Goal: Task Accomplishment & Management: Manage account settings

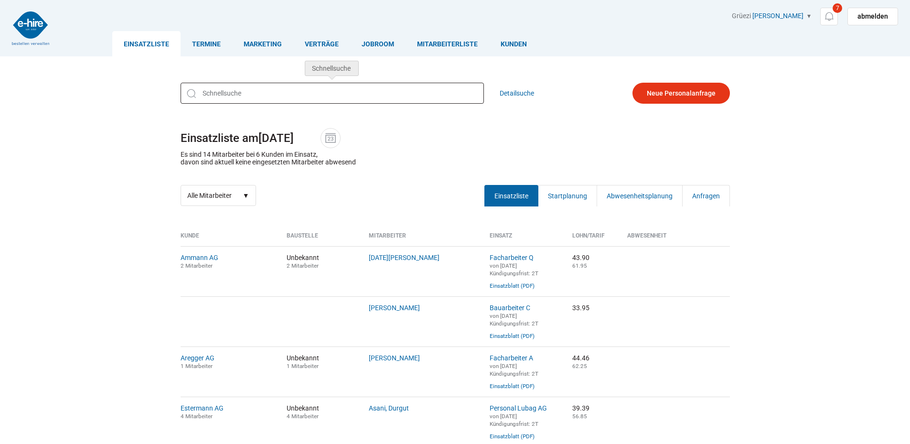
click at [332, 88] on input "text" at bounding box center [332, 93] width 303 height 21
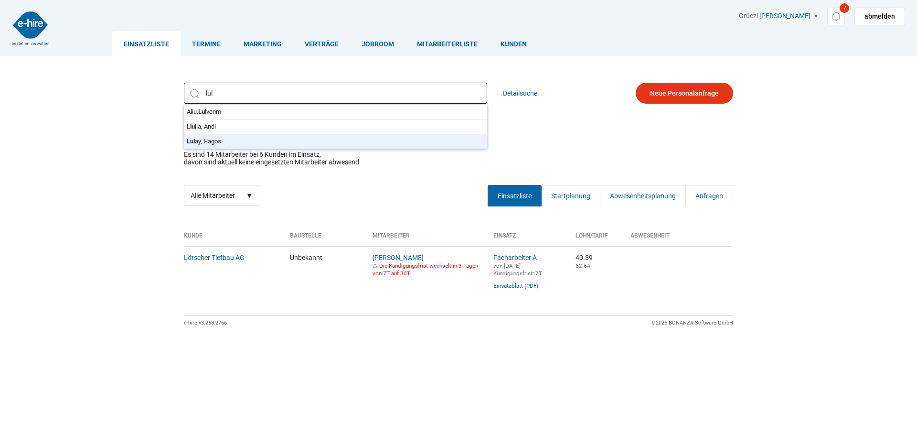
type input "Lulay, Hagos"
click at [269, 143] on div "Lulay, Hagos Aliu, Lul verim L lul la, Andi Lul ay, Hagos Detailsuche Einsatzli…" at bounding box center [458, 145] width 573 height 138
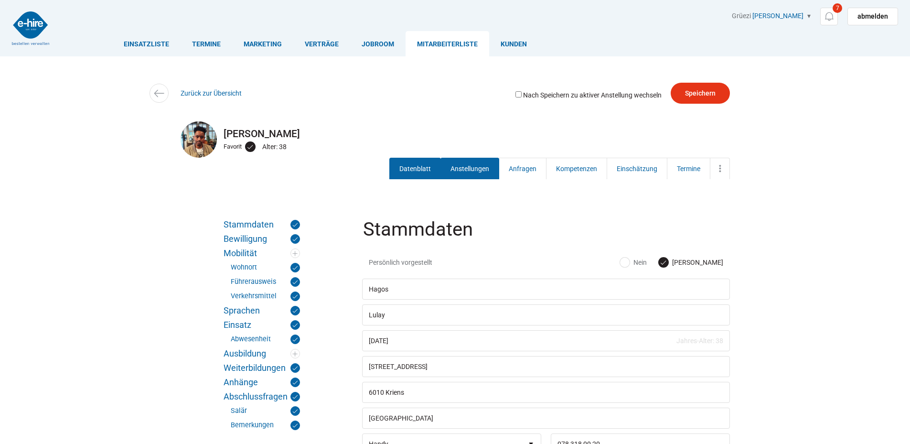
click at [468, 173] on link "Anstellungen" at bounding box center [470, 169] width 59 height 22
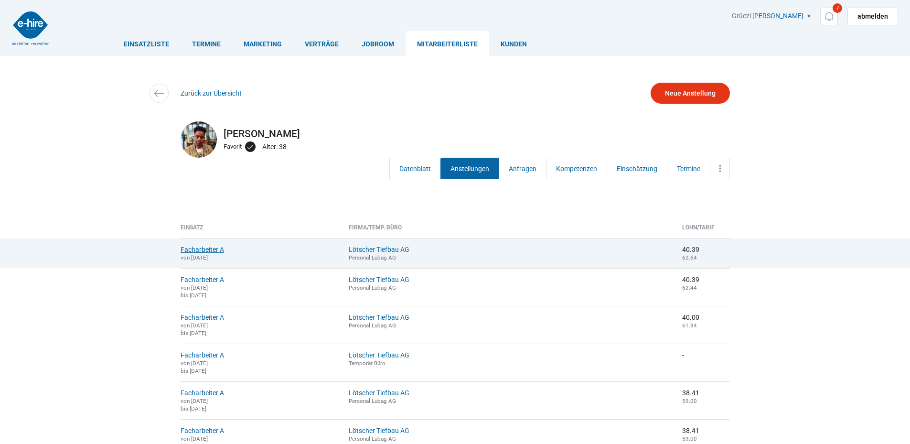
click at [204, 247] on link "Facharbeiter A" at bounding box center [202, 250] width 43 height 8
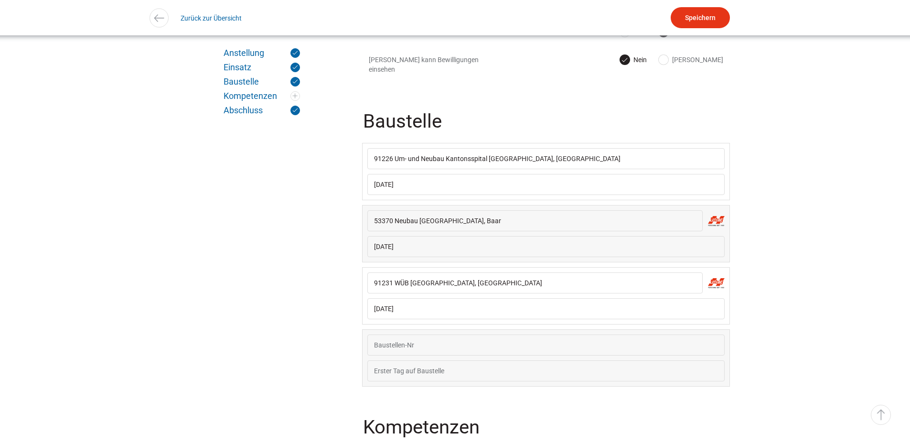
scroll to position [599, 0]
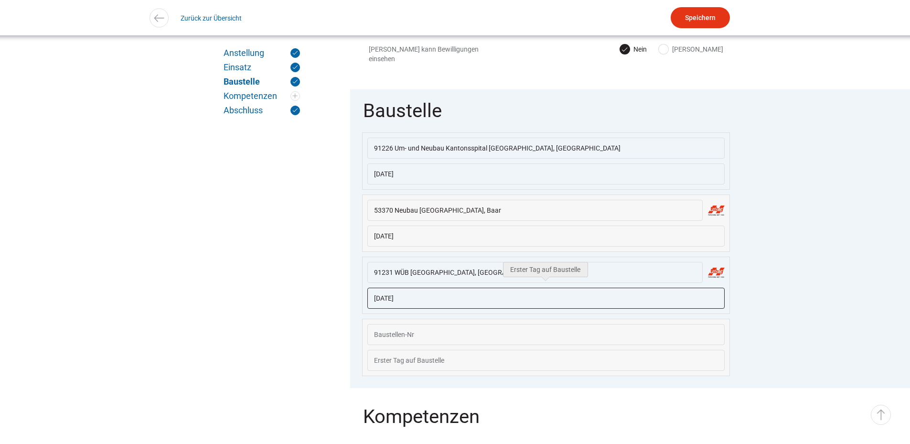
click at [524, 291] on input "18.08.2025" at bounding box center [545, 298] width 357 height 21
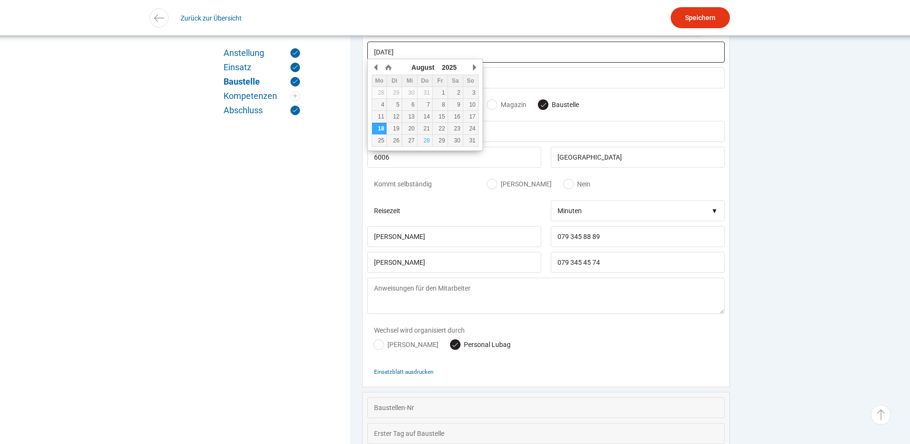
scroll to position [847, 0]
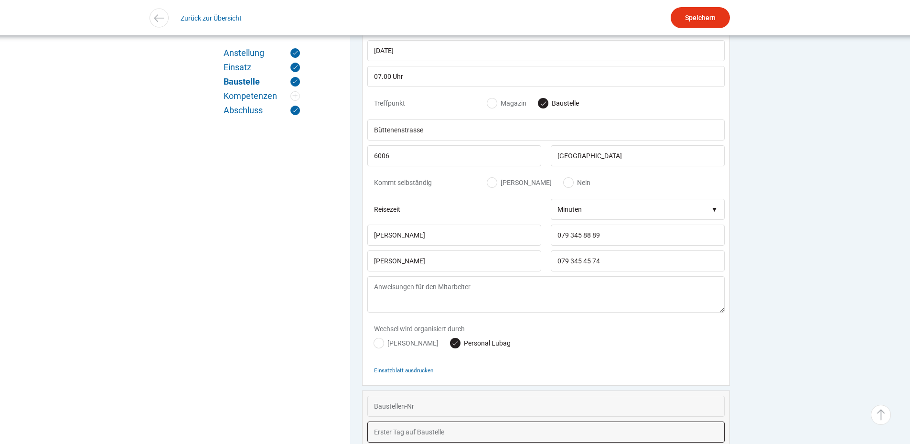
click at [742, 293] on fieldset "Baustelle 91226 Um- und Neubau Kantonsspital Uri, Altdorf 03.03.2025 07.45 Uhr …" at bounding box center [546, 151] width 392 height 618
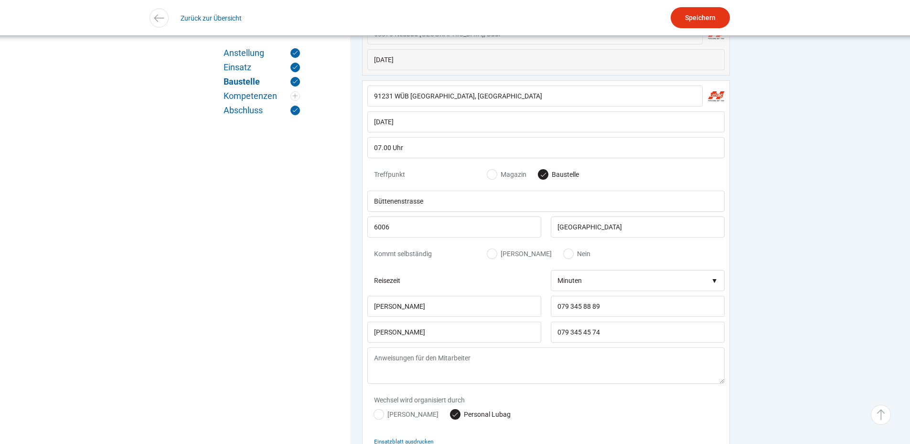
scroll to position [738, 0]
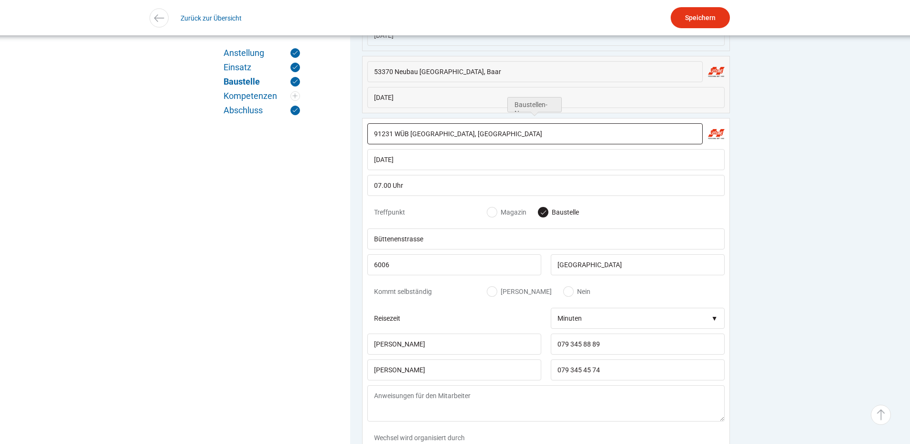
drag, startPoint x: 460, startPoint y: 125, endPoint x: 356, endPoint y: 128, distance: 104.2
click at [356, 128] on fieldset "Baustelle 91226 Um- und Neubau Kantonsspital Uri, Altdorf 03.03.2025 07.45 Uhr …" at bounding box center [546, 260] width 392 height 618
click at [466, 133] on input "91231 WÜB Eggen, Luzern" at bounding box center [534, 133] width 335 height 21
drag, startPoint x: 466, startPoint y: 133, endPoint x: 307, endPoint y: 119, distance: 159.8
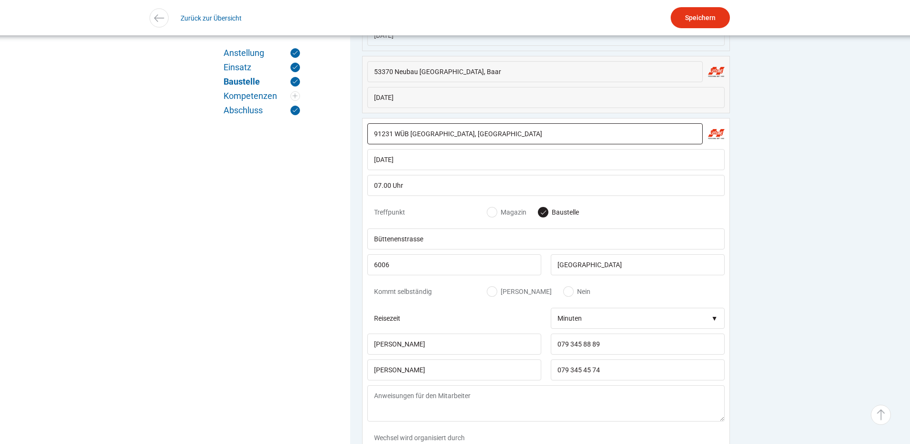
click at [307, 119] on div "Anstellung Einsatz Baustelle Kompetenzen Abschluss Anstellung Lötscher Tiefbau …" at bounding box center [455, 293] width 573 height 1646
click at [162, 17] on img at bounding box center [159, 18] width 14 height 14
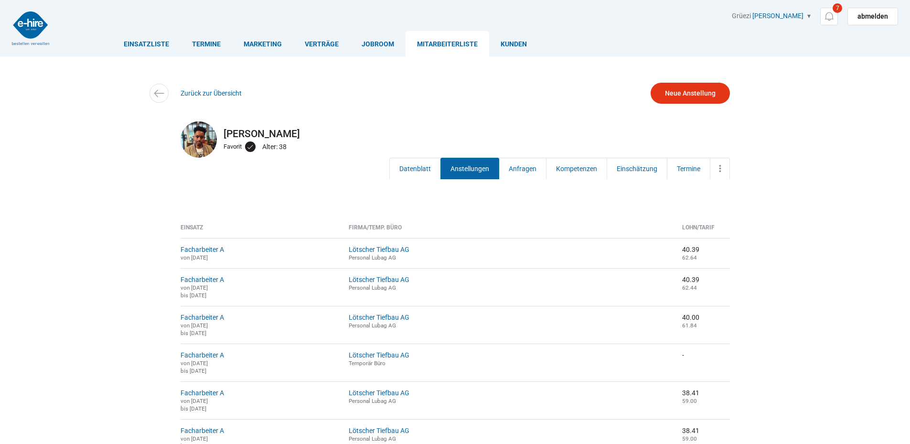
click at [22, 30] on img at bounding box center [30, 27] width 37 height 33
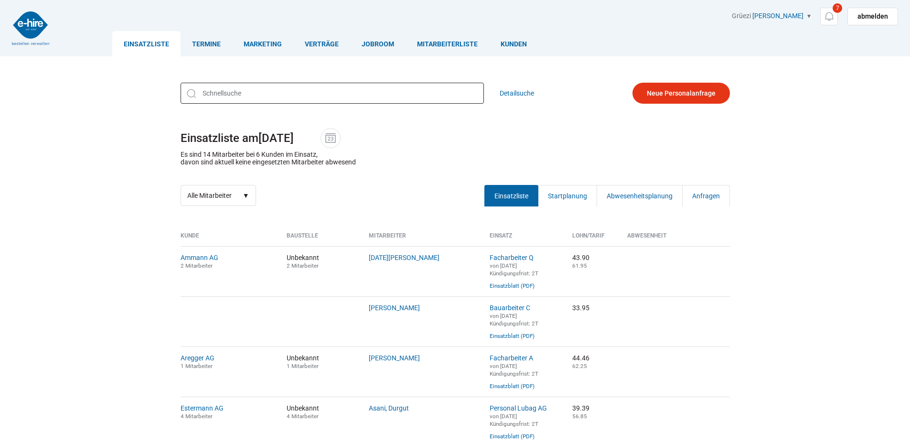
click at [217, 96] on input "text" at bounding box center [332, 93] width 303 height 21
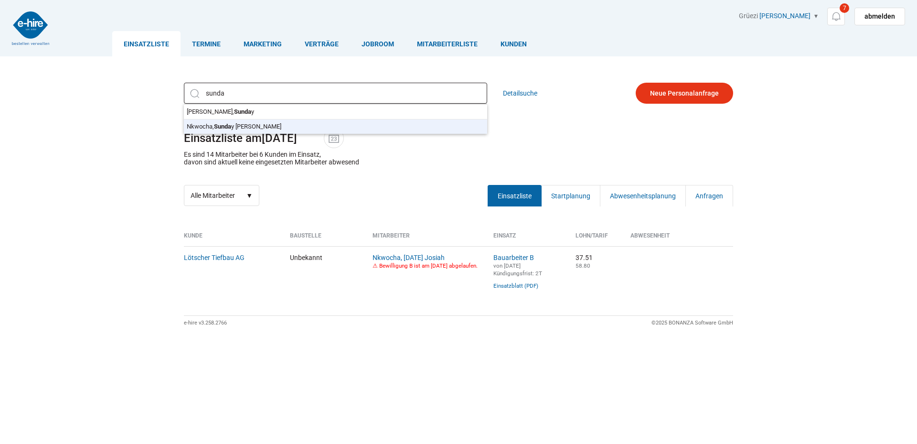
type input "Nkwocha, [DATE] Josiah"
click at [225, 129] on div "Nkwocha, [DATE] [PERSON_NAME] [PERSON_NAME] y [PERSON_NAME] y [PERSON_NAME] Det…" at bounding box center [458, 145] width 573 height 138
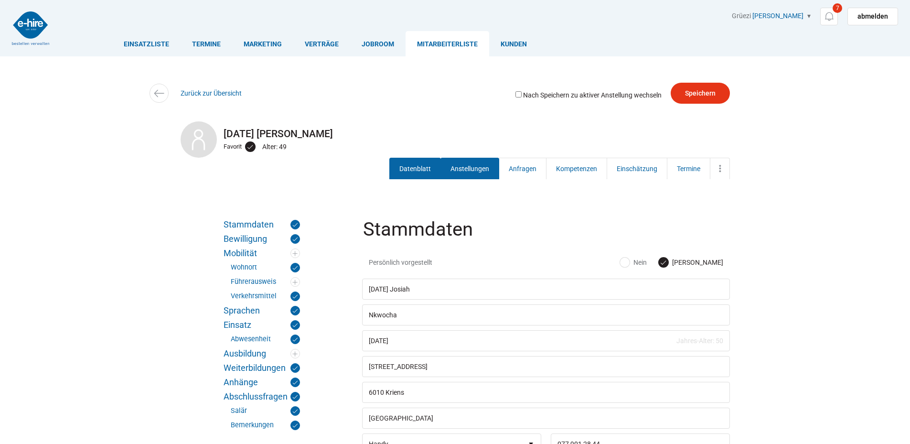
click at [456, 164] on link "Anstellungen" at bounding box center [470, 169] width 59 height 22
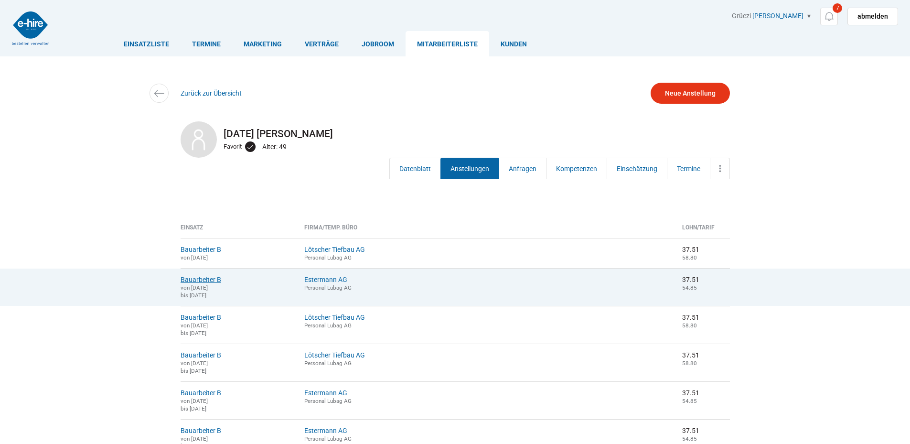
click at [201, 278] on link "Bauarbeiter B" at bounding box center [201, 280] width 41 height 8
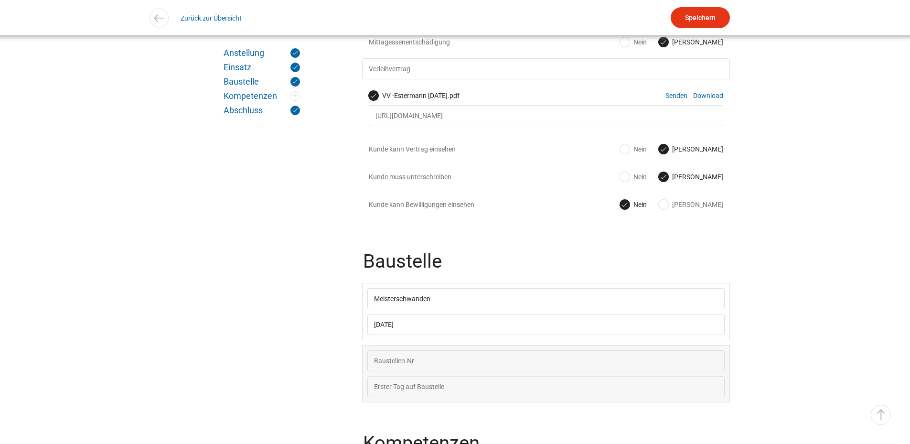
scroll to position [450, 0]
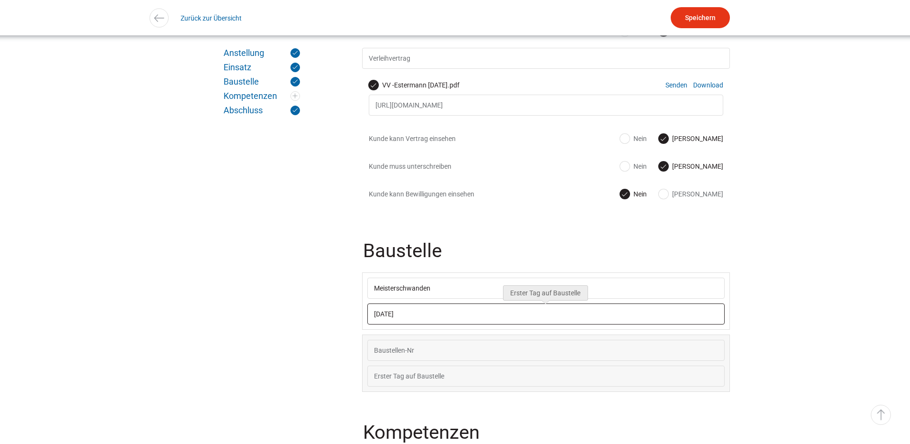
click at [457, 315] on input "12.08.2025" at bounding box center [545, 313] width 357 height 21
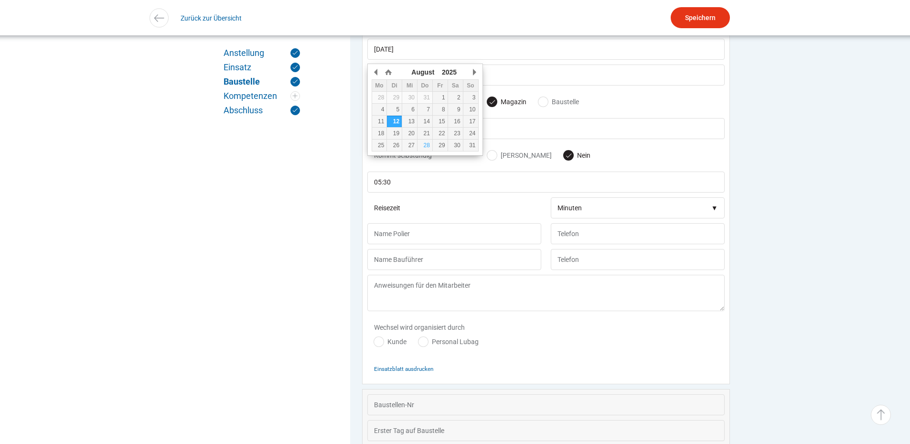
scroll to position [721, 0]
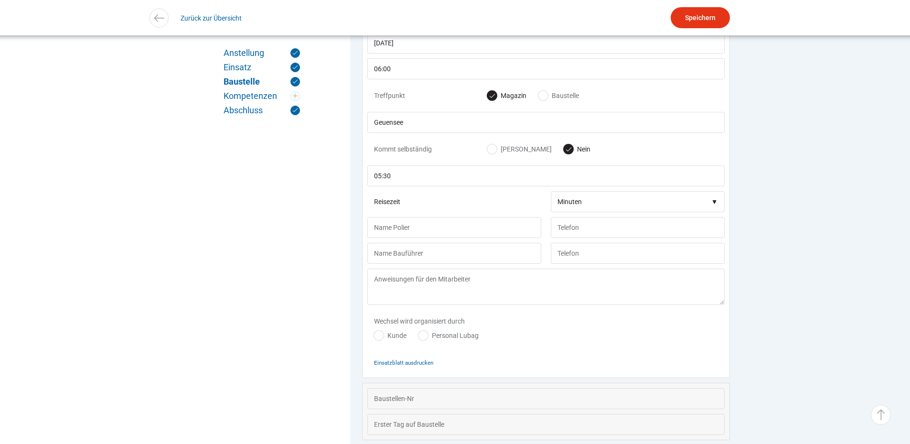
click at [276, 329] on div "Anstellung Einsatz Baustelle Kompetenzen Abschluss" at bounding box center [262, 252] width 100 height 504
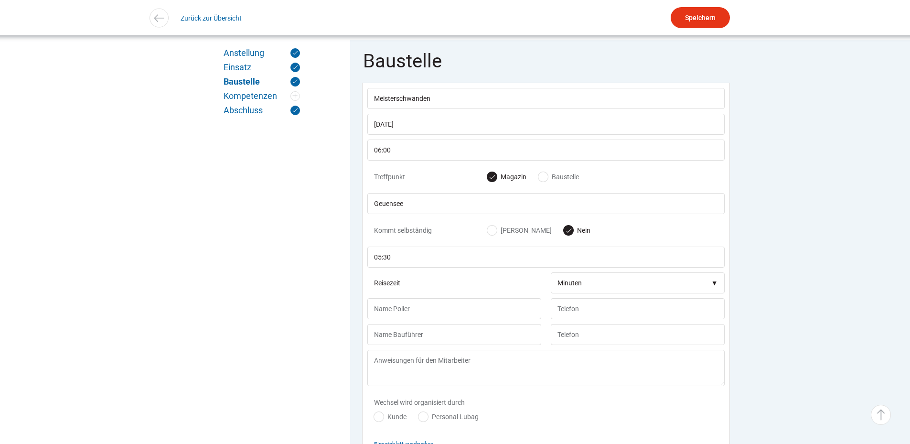
scroll to position [629, 0]
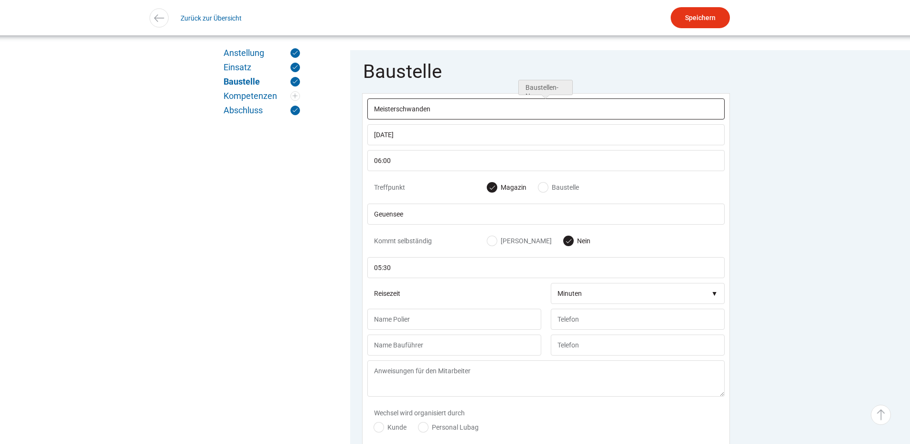
drag, startPoint x: 434, startPoint y: 114, endPoint x: 282, endPoint y: 86, distance: 154.0
click at [282, 86] on div "Anstellung Einsatz Baustelle Kompetenzen Abschluss Anstellung Estermann AG Pers…" at bounding box center [455, 390] width 573 height 1623
click at [282, 86] on link "Baustelle" at bounding box center [262, 82] width 76 height 10
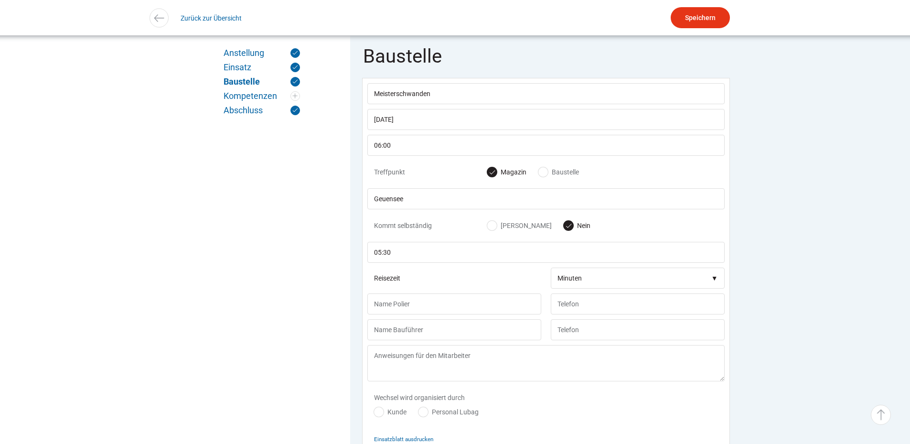
scroll to position [646, 0]
click at [448, 95] on input "Meisterschwanden" at bounding box center [545, 91] width 357 height 21
drag, startPoint x: 448, startPoint y: 95, endPoint x: 341, endPoint y: 75, distance: 108.5
click at [341, 75] on div "Anstellung Einsatz Baustelle Kompetenzen Abschluss Anstellung Estermann AG Pers…" at bounding box center [455, 373] width 573 height 1623
click at [169, 20] on div "Zurück zur Übersicht" at bounding box center [455, 18] width 573 height 22
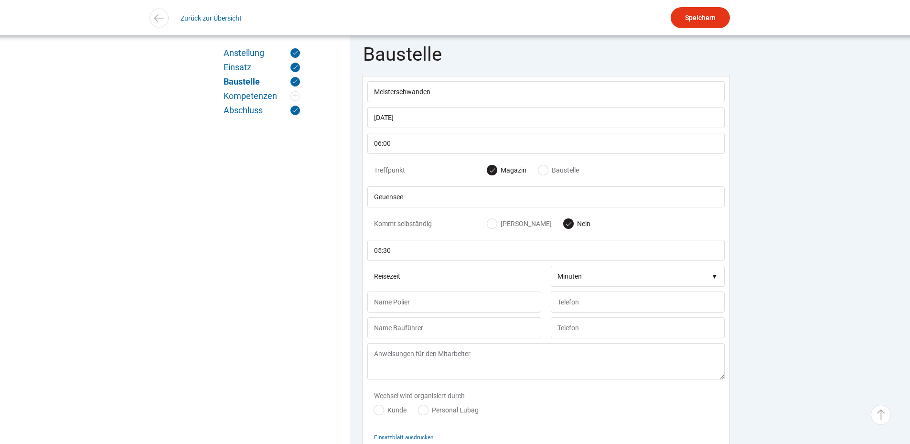
click at [169, 20] on div "Zurück zur Übersicht" at bounding box center [455, 18] width 573 height 22
click at [161, 21] on img at bounding box center [159, 18] width 14 height 14
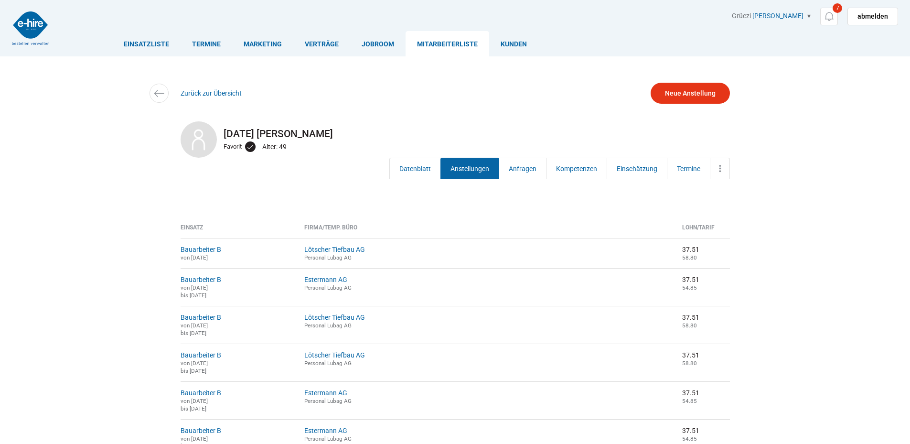
click at [36, 27] on img at bounding box center [30, 27] width 37 height 33
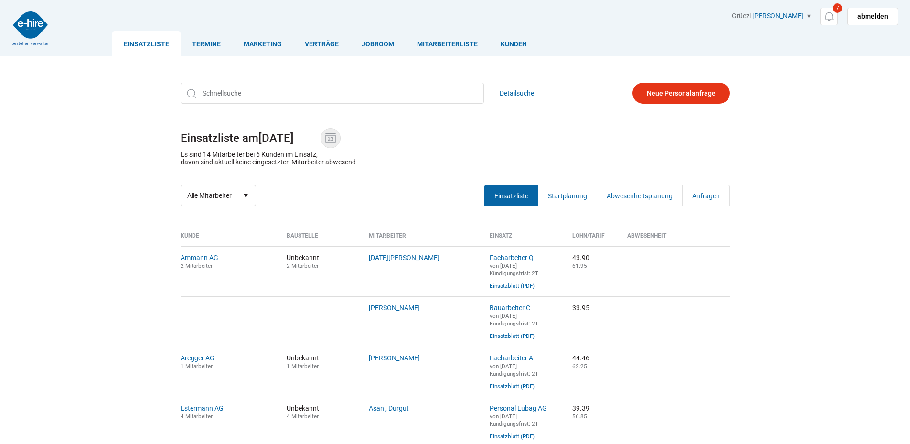
click at [331, 137] on img at bounding box center [331, 138] width 14 height 14
click at [321, 137] on input "28.08.2025" at bounding box center [290, 137] width 62 height 13
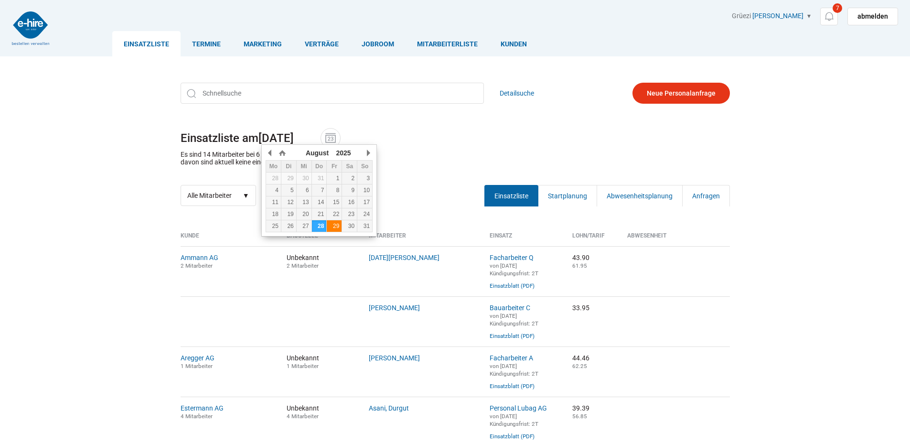
click at [330, 226] on div "29" at bounding box center [334, 226] width 15 height 7
type input "[DATE]"
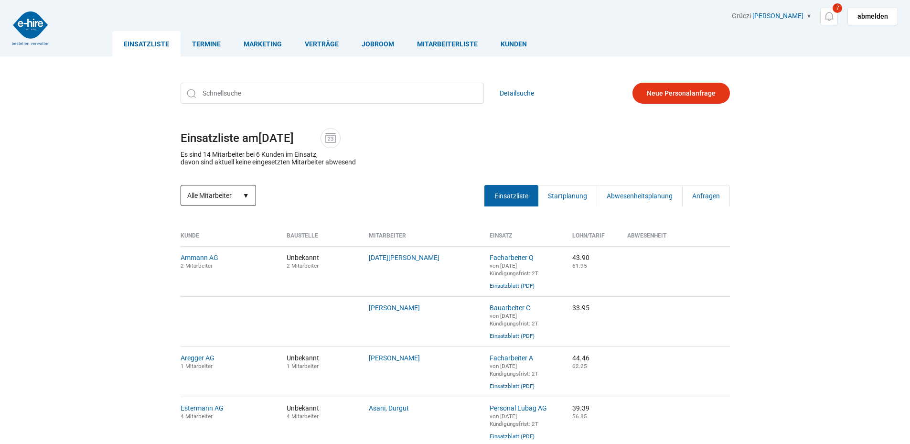
click at [227, 198] on select "Alle Mitarbeiter Neue Mitarbeiter" at bounding box center [219, 195] width 76 height 21
click at [289, 190] on div "Detailsuche Einsatzliste am [DATE] Es sind 14 Mitarbeiter bei 6 Kunden im Einsa…" at bounding box center [455, 145] width 573 height 138
click at [338, 144] on img at bounding box center [331, 138] width 14 height 14
click at [321, 144] on input "[DATE]" at bounding box center [290, 137] width 62 height 13
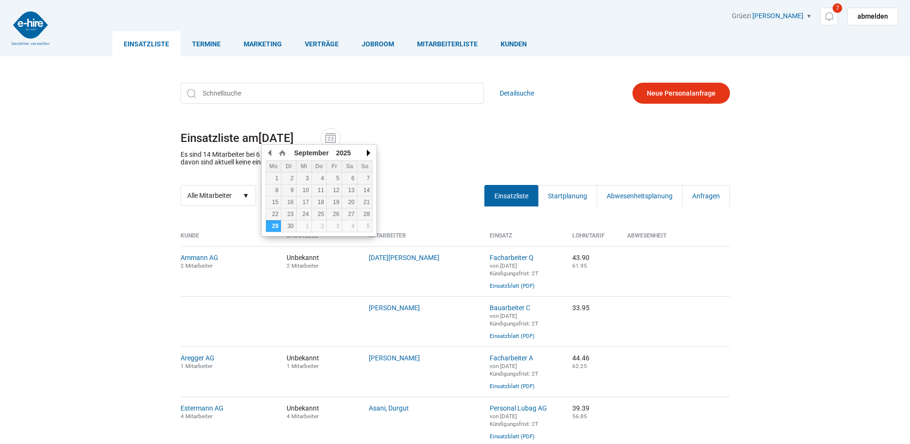
click at [367, 153] on button "button" at bounding box center [368, 153] width 10 height 14
click at [272, 181] on div "1" at bounding box center [273, 178] width 15 height 7
type input "[DATE]"
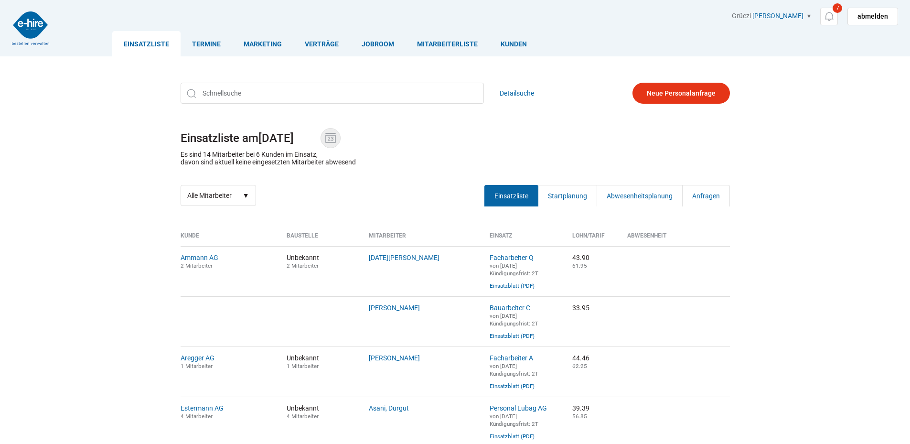
click at [332, 132] on img at bounding box center [331, 138] width 14 height 14
click at [321, 132] on input "01.09.2025" at bounding box center [290, 137] width 62 height 13
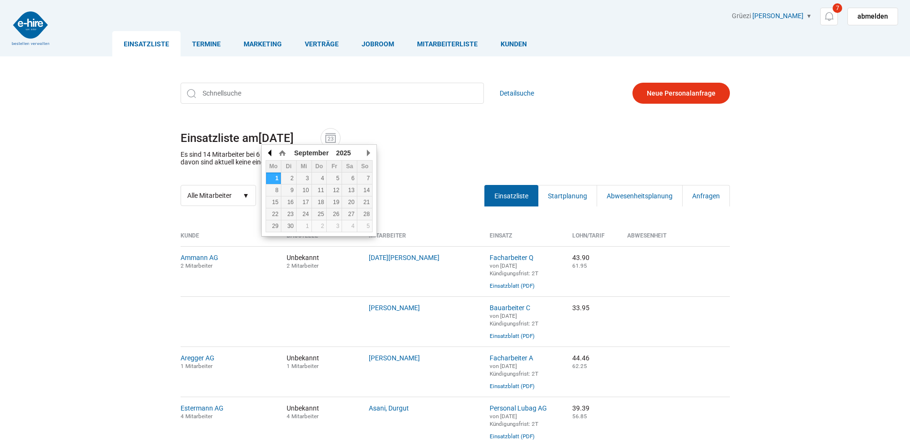
click at [268, 154] on button "button" at bounding box center [271, 153] width 10 height 14
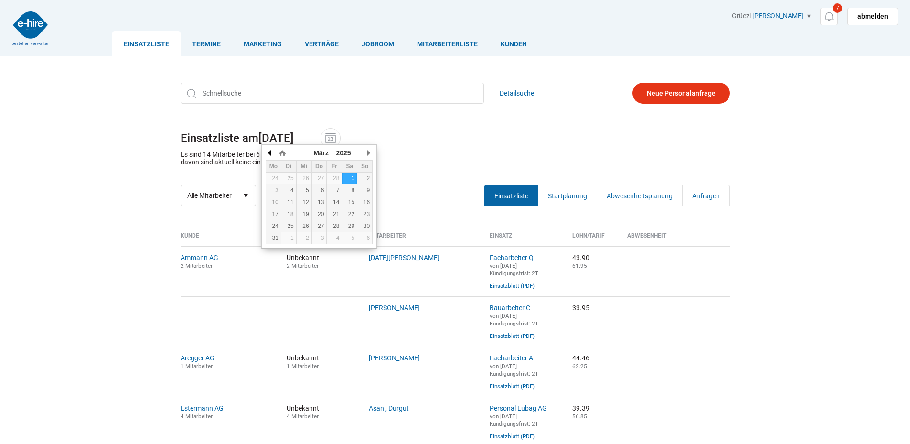
click at [268, 154] on button "button" at bounding box center [271, 153] width 10 height 14
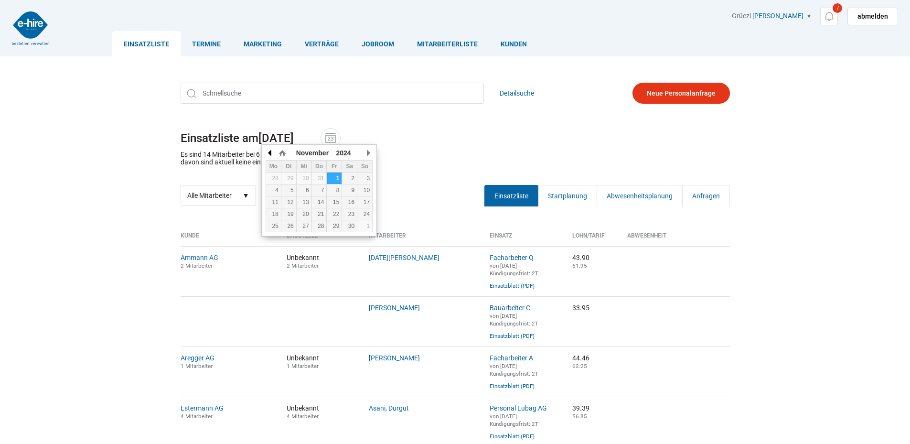
click at [268, 154] on button "button" at bounding box center [271, 153] width 10 height 14
click at [276, 188] on div "2" at bounding box center [273, 190] width 15 height 7
type input "02.09.2024"
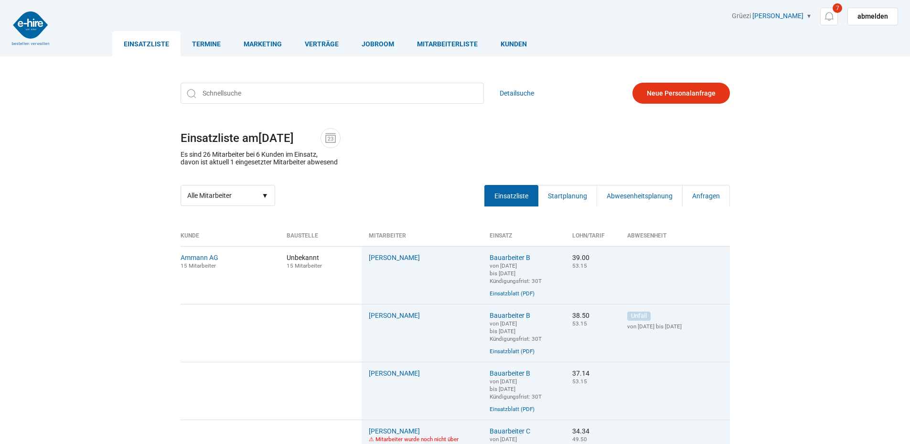
click at [27, 27] on img at bounding box center [30, 27] width 37 height 33
